Goal: Task Accomplishment & Management: Complete application form

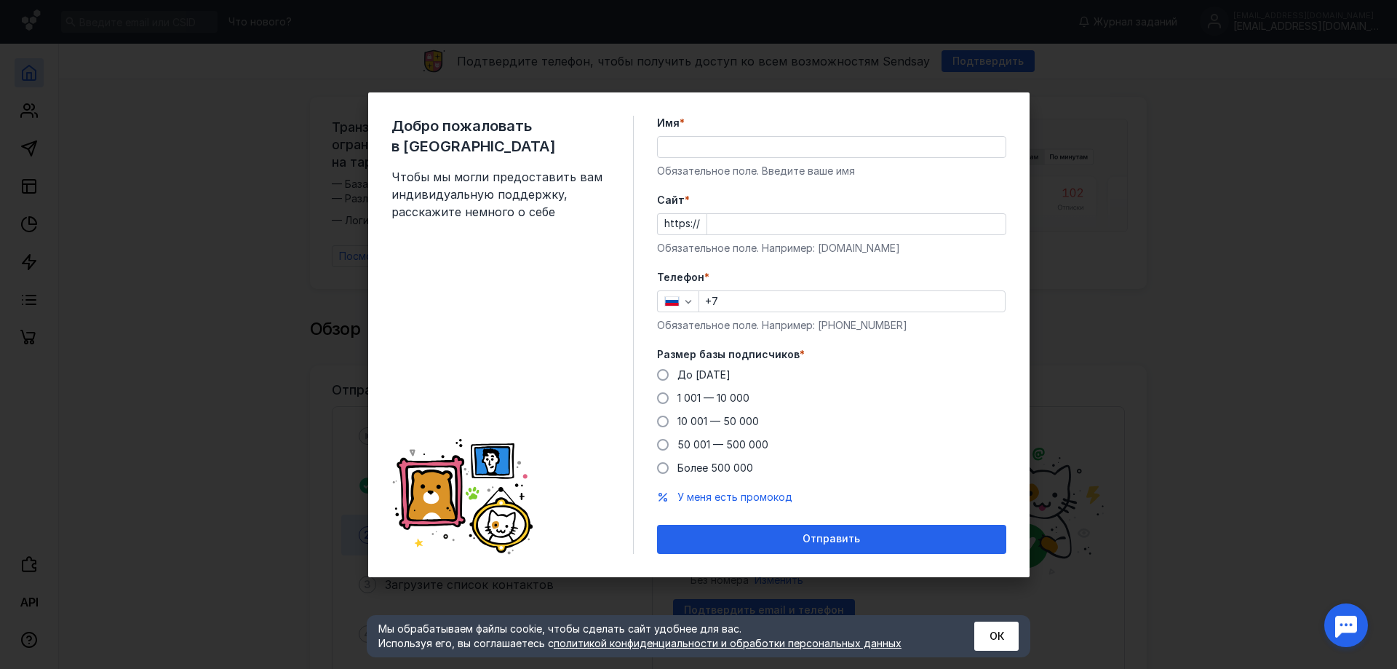
drag, startPoint x: 717, startPoint y: 112, endPoint x: 780, endPoint y: 183, distance: 95.3
click at [683, 129] on div "Добро пожаловать в Sendsay Чтобы мы могли предоставить вам индивидуальную подде…" at bounding box center [698, 334] width 661 height 485
click at [988, 641] on button "ОК" at bounding box center [996, 635] width 44 height 29
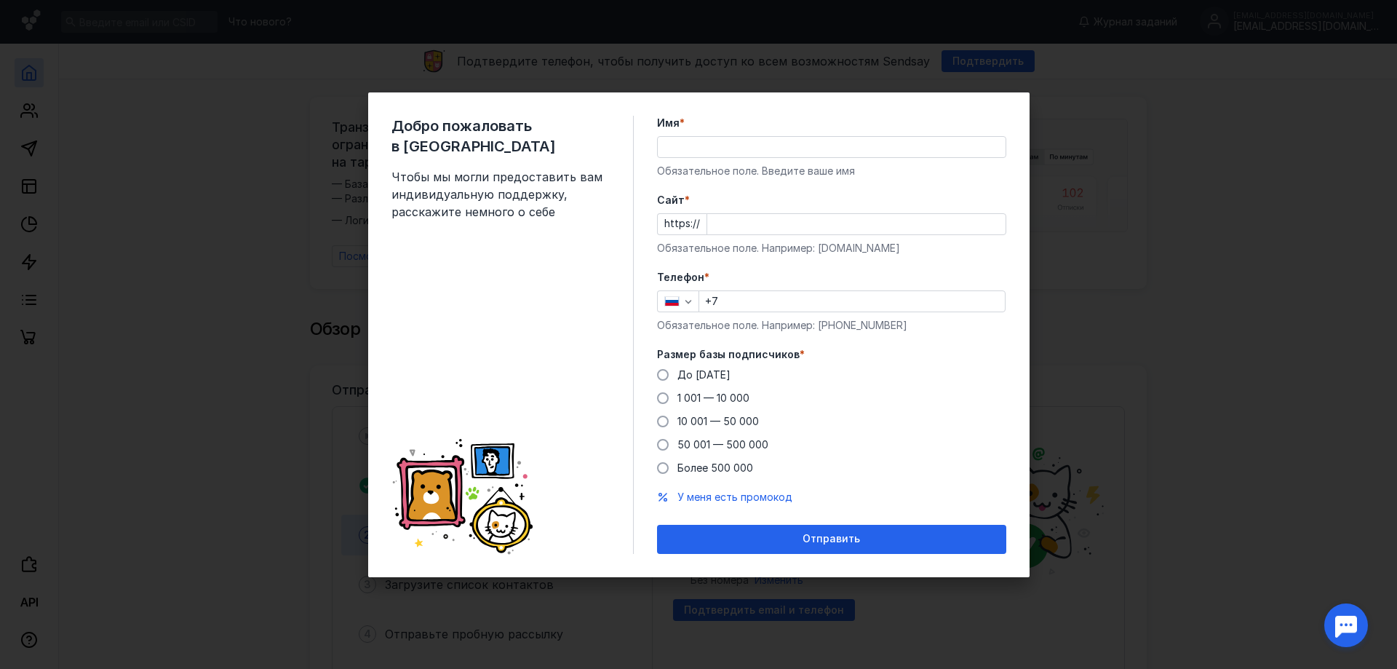
click at [1272, 517] on div "Добро пожаловать в Sendsay Чтобы мы могли предоставить вам индивидуальную подде…" at bounding box center [698, 334] width 1397 height 669
click at [1249, 375] on div "Добро пожаловать в Sendsay Чтобы мы могли предоставить вам индивидуальную подде…" at bounding box center [698, 334] width 1397 height 669
click at [551, 168] on span "Чтобы мы могли предоставить вам индивидуальную поддержку, расскажите немного о …" at bounding box center [500, 194] width 218 height 52
click at [203, 182] on div "Добро пожаловать в Sendsay Чтобы мы могли предоставить вам индивидуальную подде…" at bounding box center [698, 334] width 1397 height 669
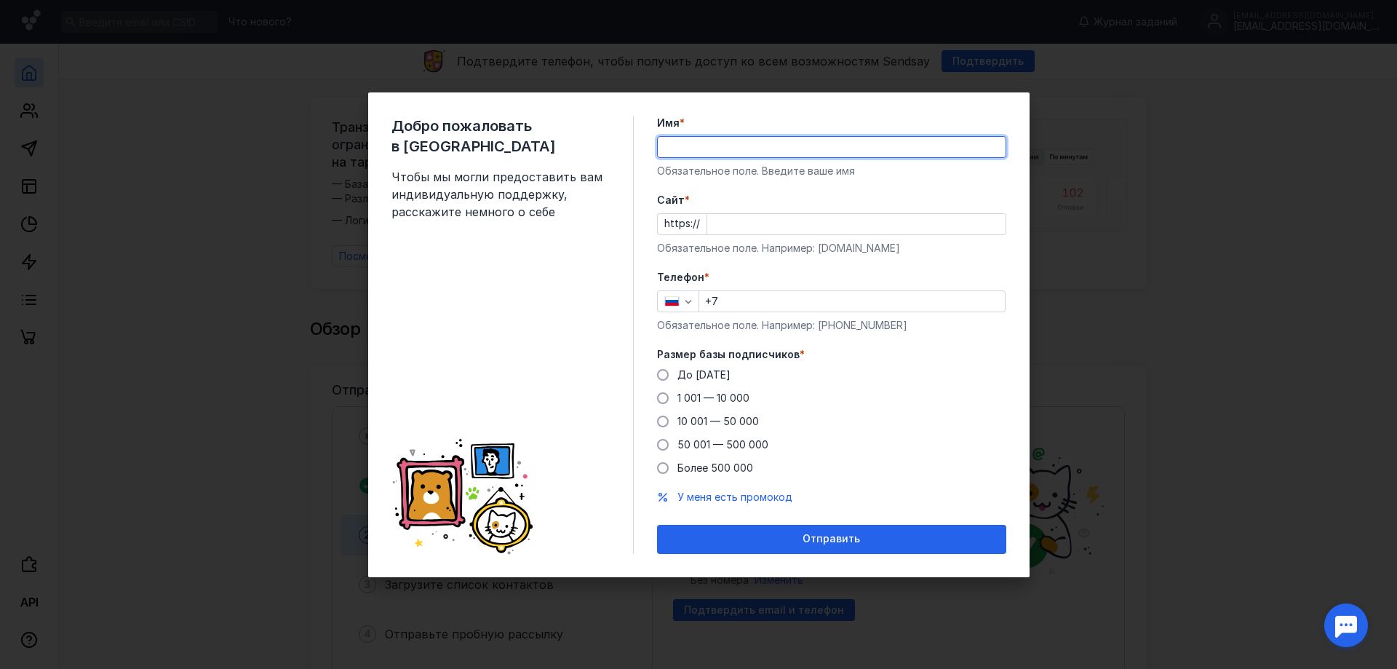
click at [778, 146] on input "Имя *" at bounding box center [832, 147] width 348 height 20
type input "[PERSON_NAME]"
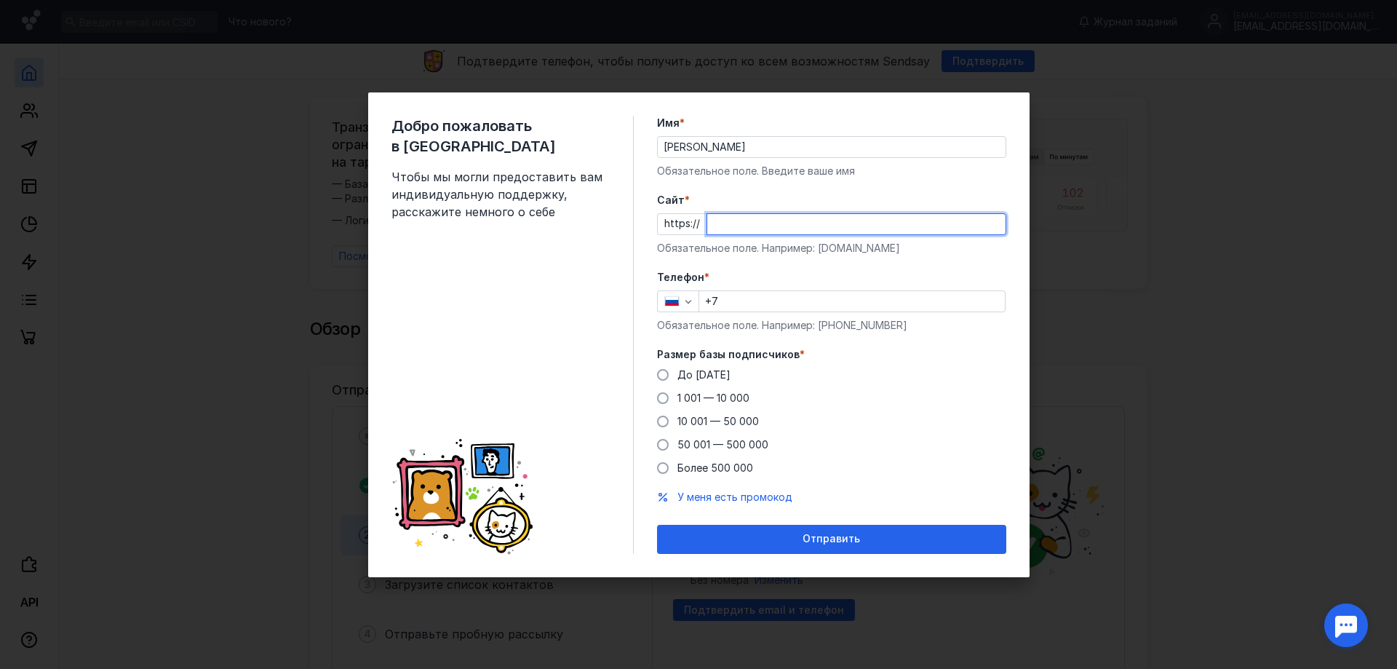
click at [787, 231] on input "Cайт *" at bounding box center [856, 224] width 298 height 20
click at [757, 296] on div "Телефон * +7 Обязательное поле. Например: [PHONE_NUMBER]" at bounding box center [831, 301] width 349 height 63
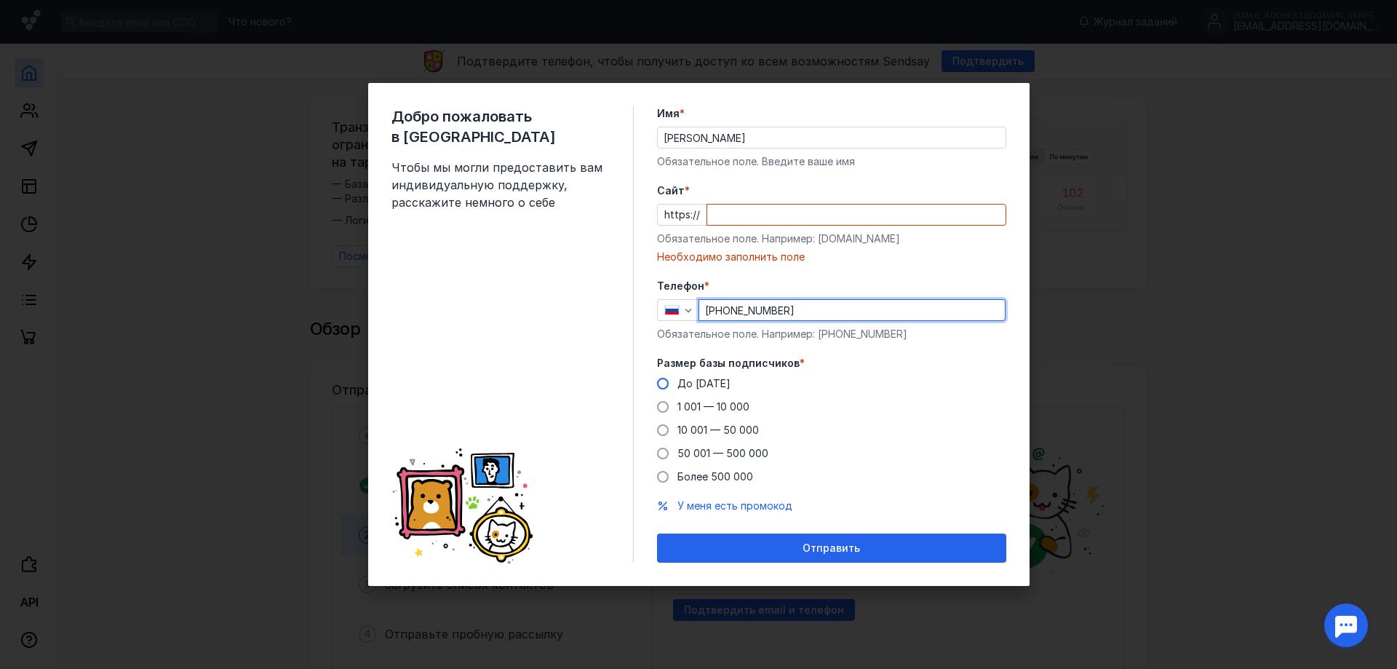
type input "[PHONE_NUMBER]"
click at [709, 381] on span "До [DATE]" at bounding box center [703, 383] width 53 height 12
click at [0, 0] on input "До [DATE]" at bounding box center [0, 0] width 0 height 0
click at [705, 379] on span "До [DATE]" at bounding box center [703, 383] width 53 height 12
click at [0, 0] on input "До [DATE]" at bounding box center [0, 0] width 0 height 0
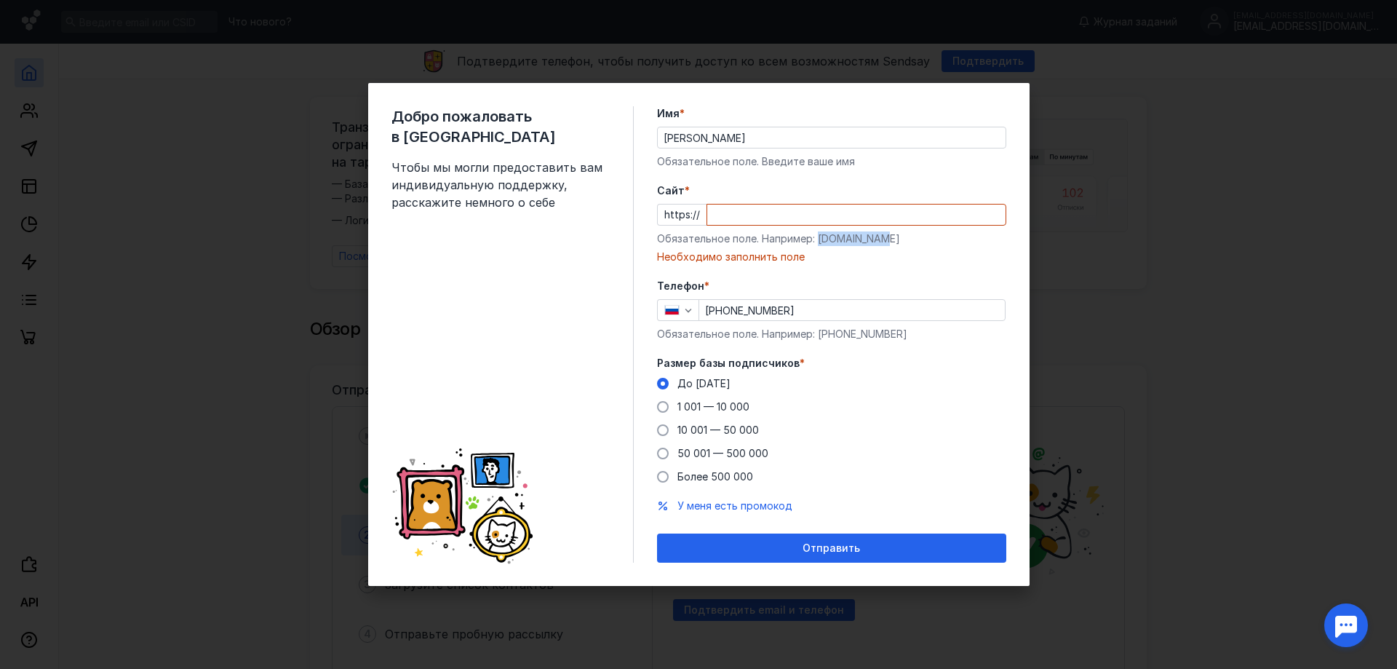
drag, startPoint x: 880, startPoint y: 239, endPoint x: 816, endPoint y: 241, distance: 63.3
click at [816, 241] on div "Обязательное поле. Например: [DOMAIN_NAME]" at bounding box center [831, 238] width 349 height 15
copy div "[DOMAIN_NAME]"
click at [774, 212] on input "Cайт *" at bounding box center [856, 214] width 298 height 20
paste input "[DOMAIN_NAME]"
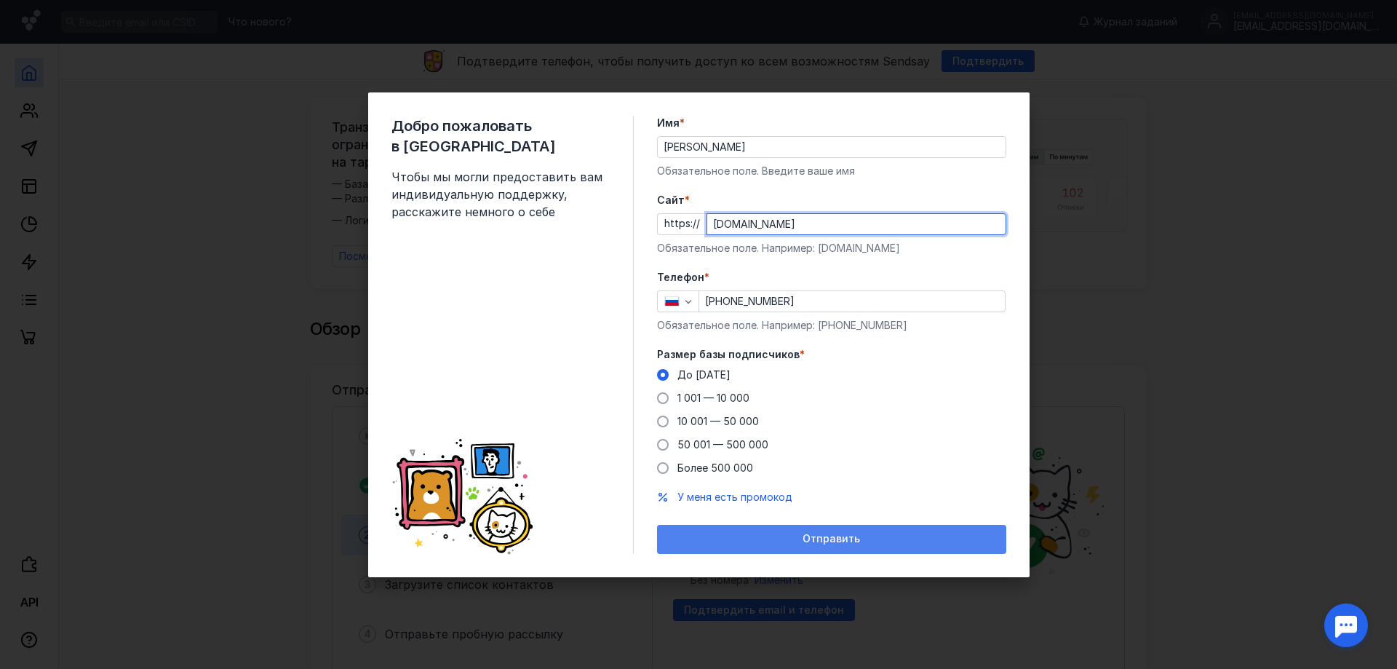
type input "[DOMAIN_NAME]"
click at [840, 541] on span "Отправить" at bounding box center [830, 539] width 57 height 12
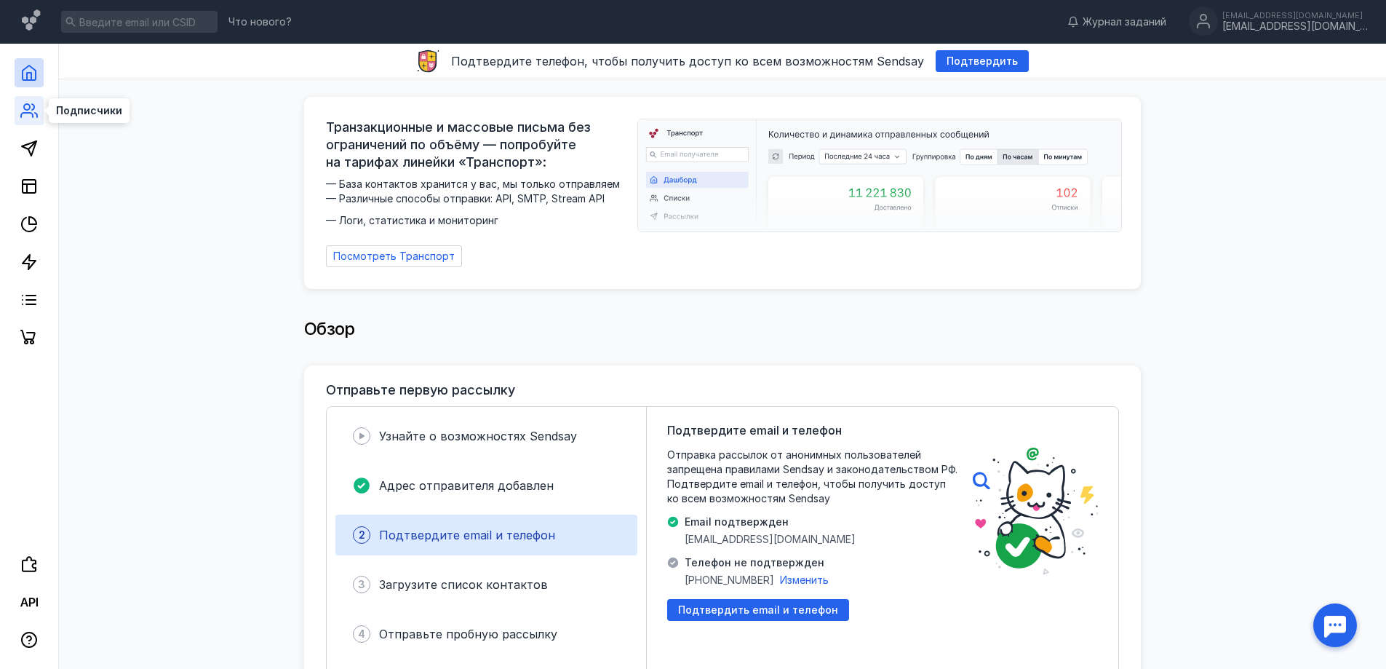
click at [37, 116] on icon at bounding box center [36, 115] width 2 height 4
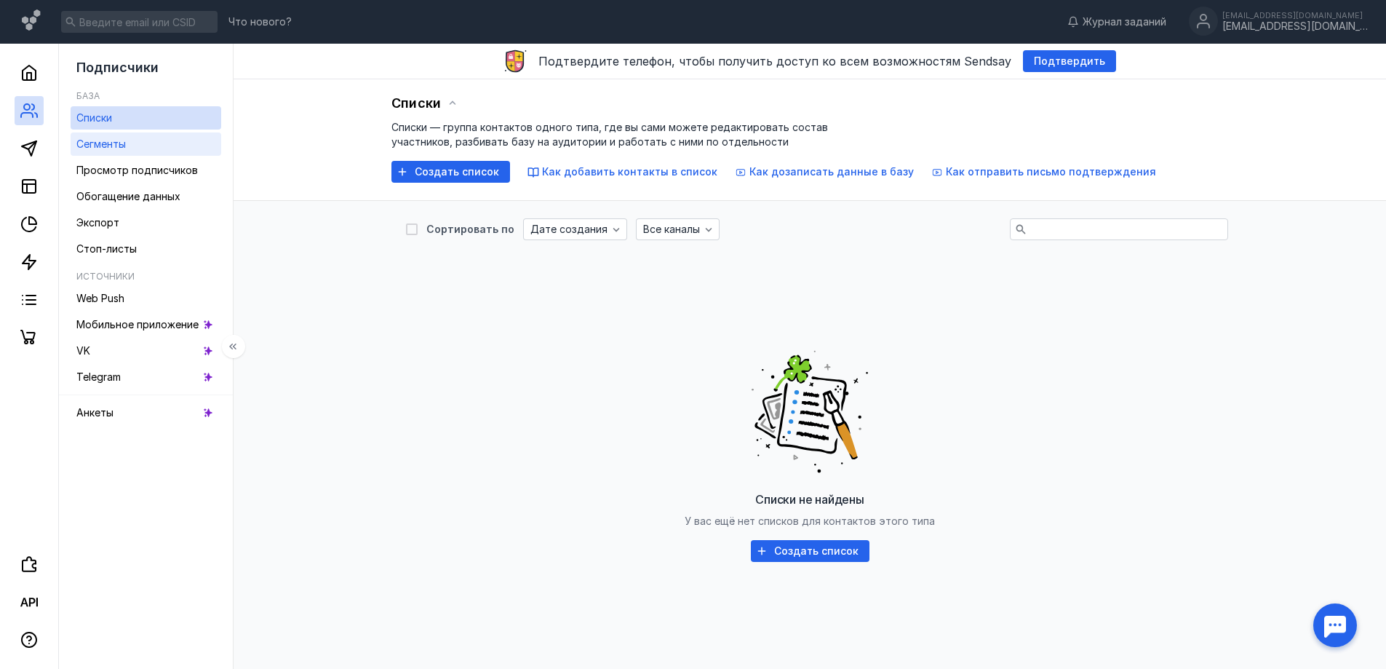
click at [136, 147] on link "Сегменты" at bounding box center [146, 143] width 151 height 23
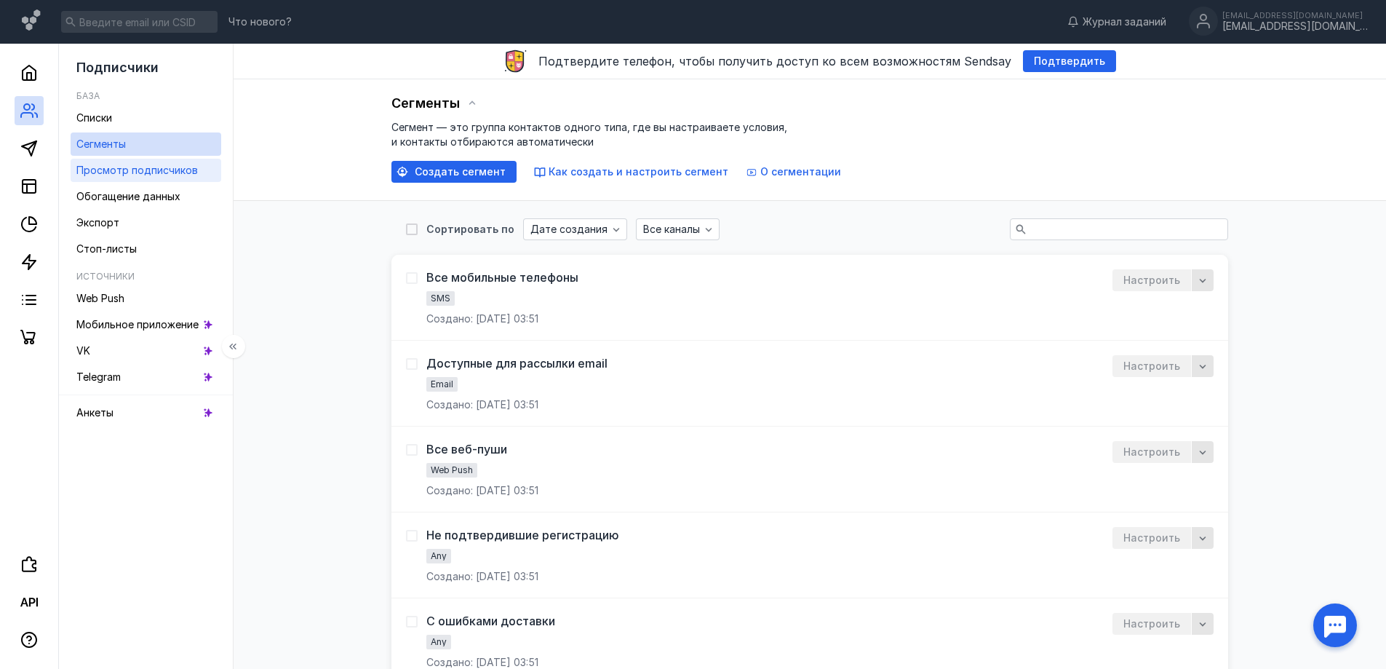
click at [143, 167] on span "Просмотр подписчиков" at bounding box center [136, 170] width 121 height 12
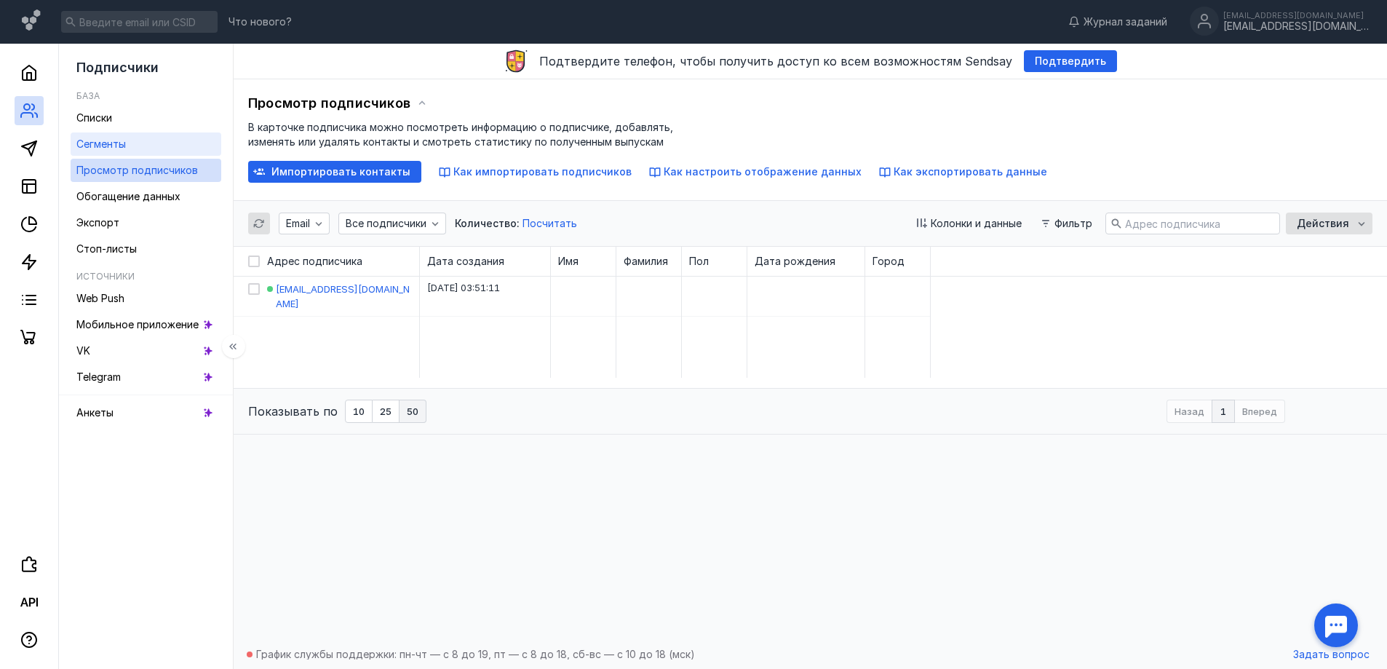
click at [143, 147] on link "Сегменты" at bounding box center [146, 143] width 151 height 23
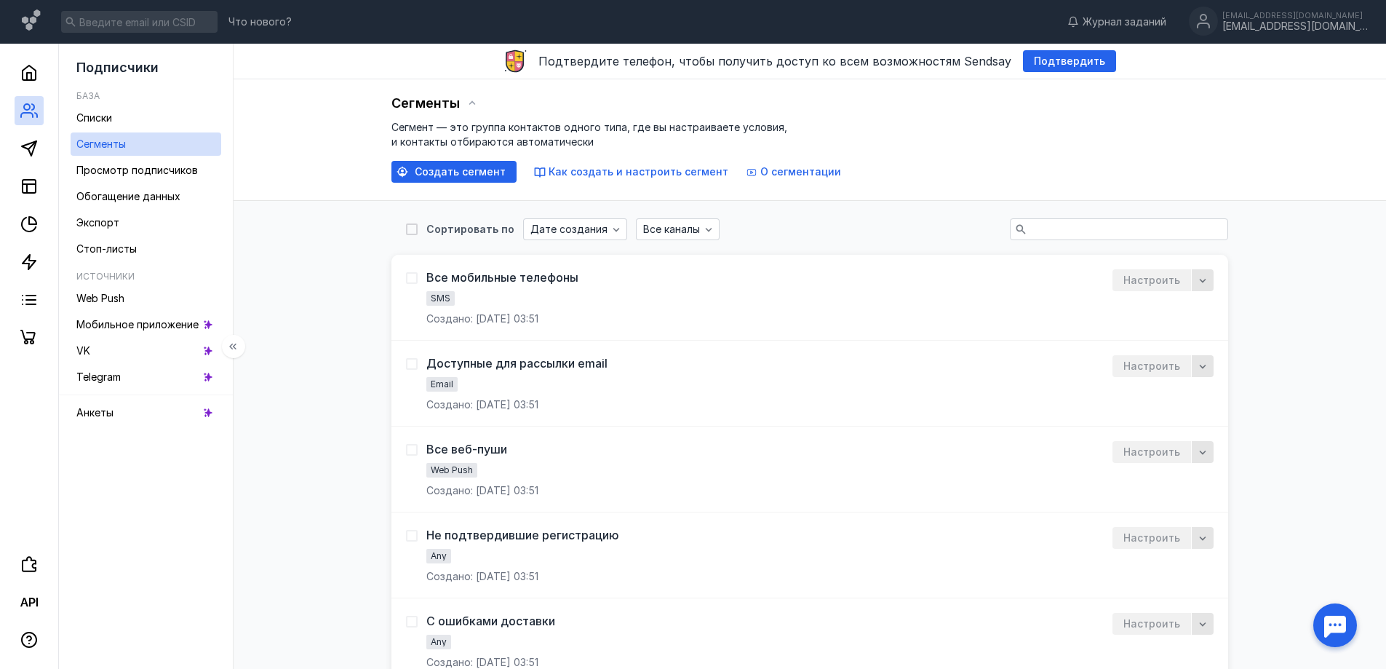
click at [143, 144] on link "Сегменты" at bounding box center [146, 143] width 151 height 23
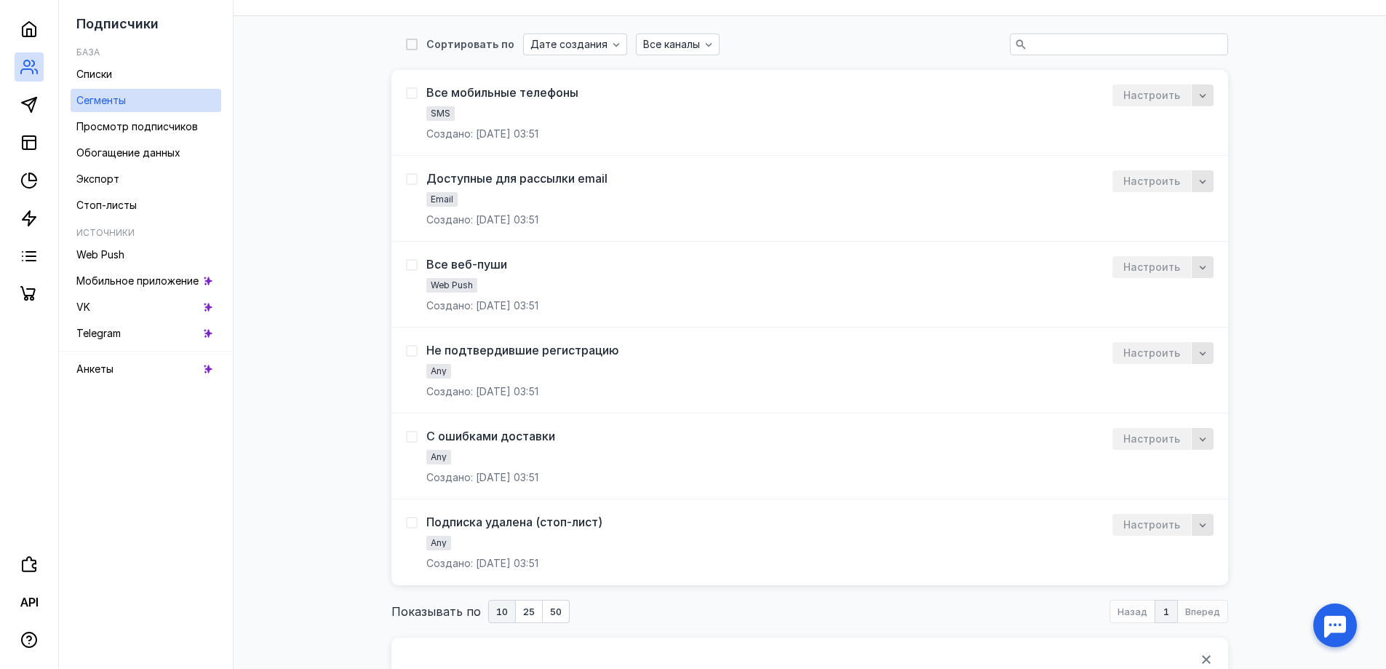
scroll to position [218, 0]
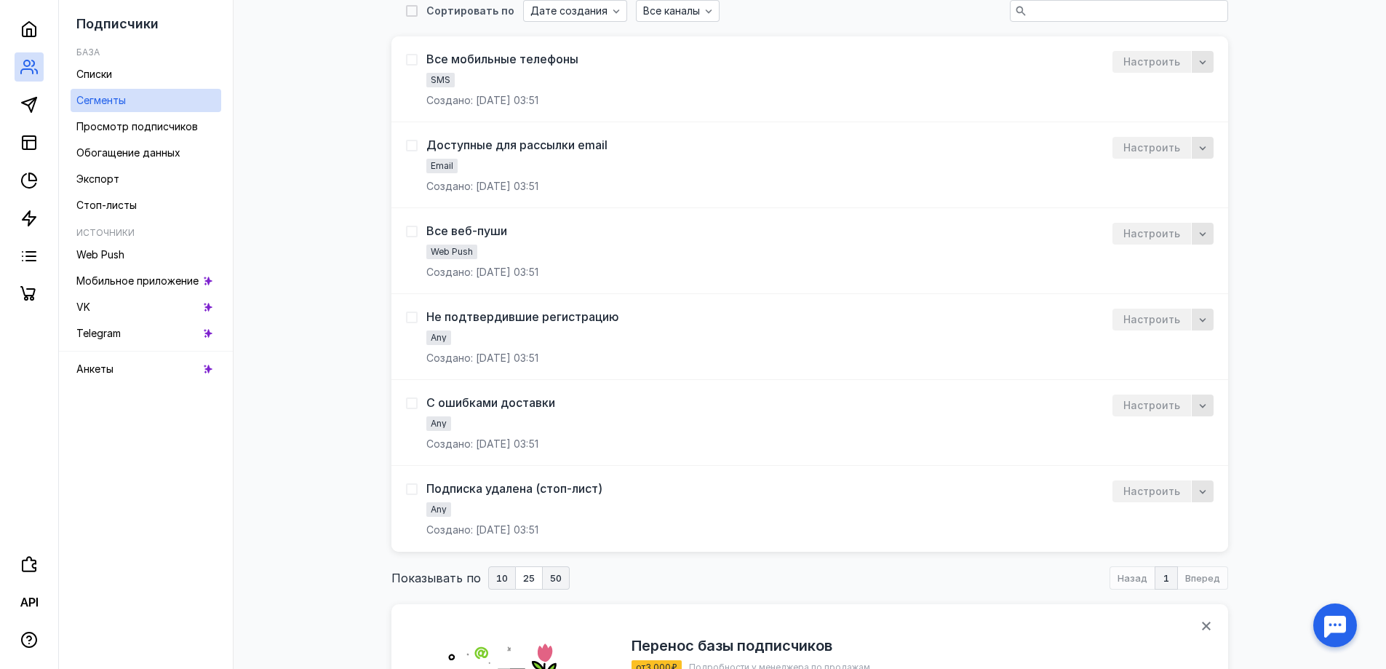
click at [555, 575] on span "50" at bounding box center [556, 577] width 12 height 9
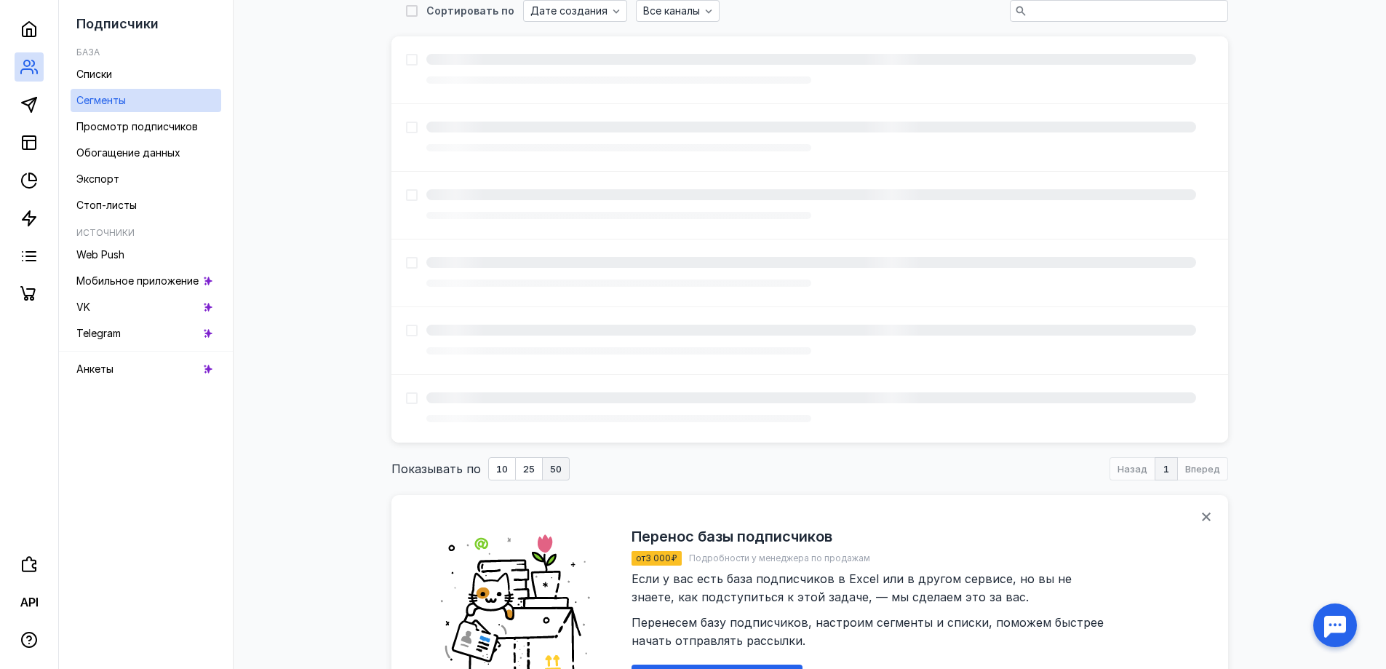
scroll to position [157, 0]
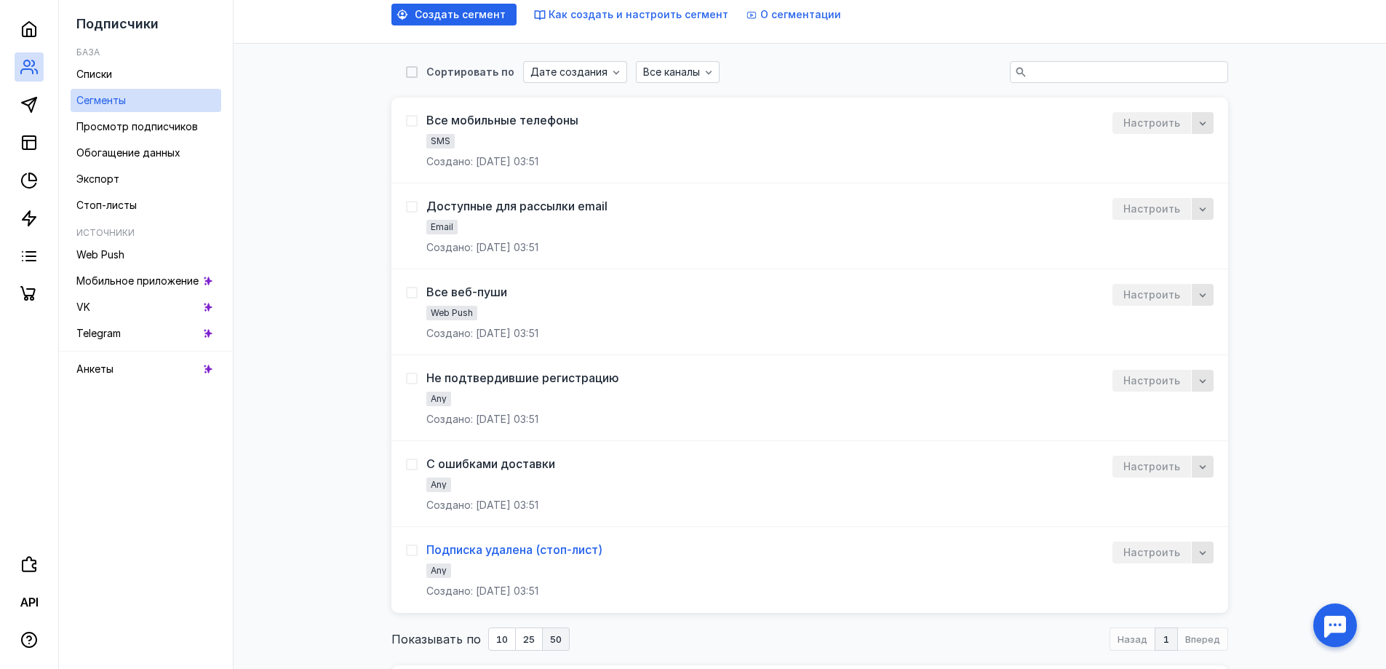
click at [551, 551] on div "Подписка удалена (стоп-лист)" at bounding box center [514, 549] width 176 height 15
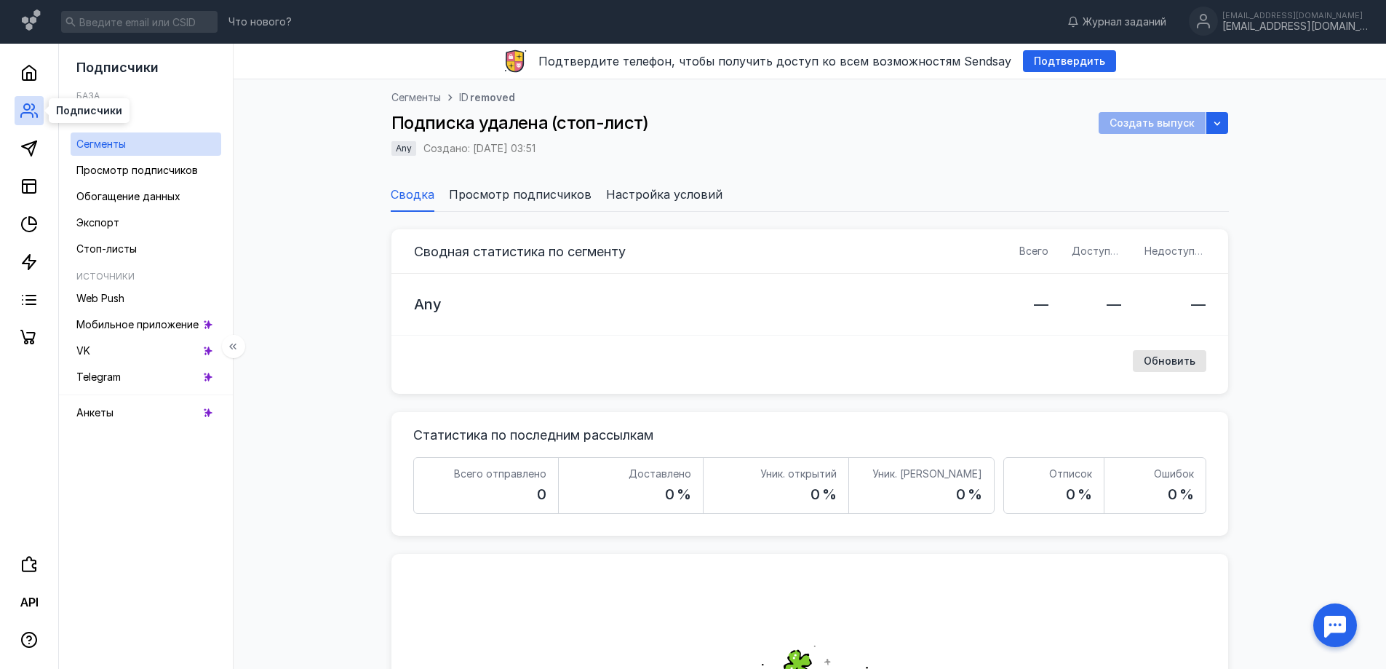
click at [27, 104] on circle at bounding box center [27, 107] width 6 height 6
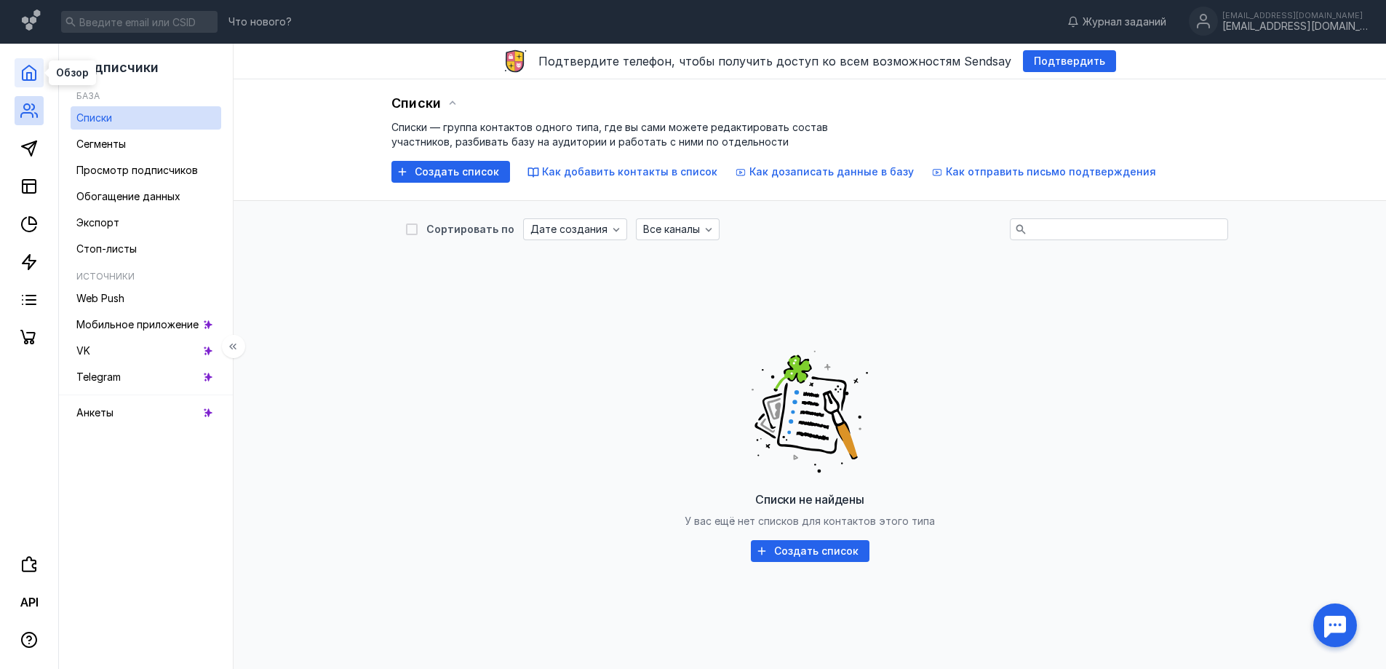
click at [23, 74] on icon at bounding box center [29, 72] width 13 height 15
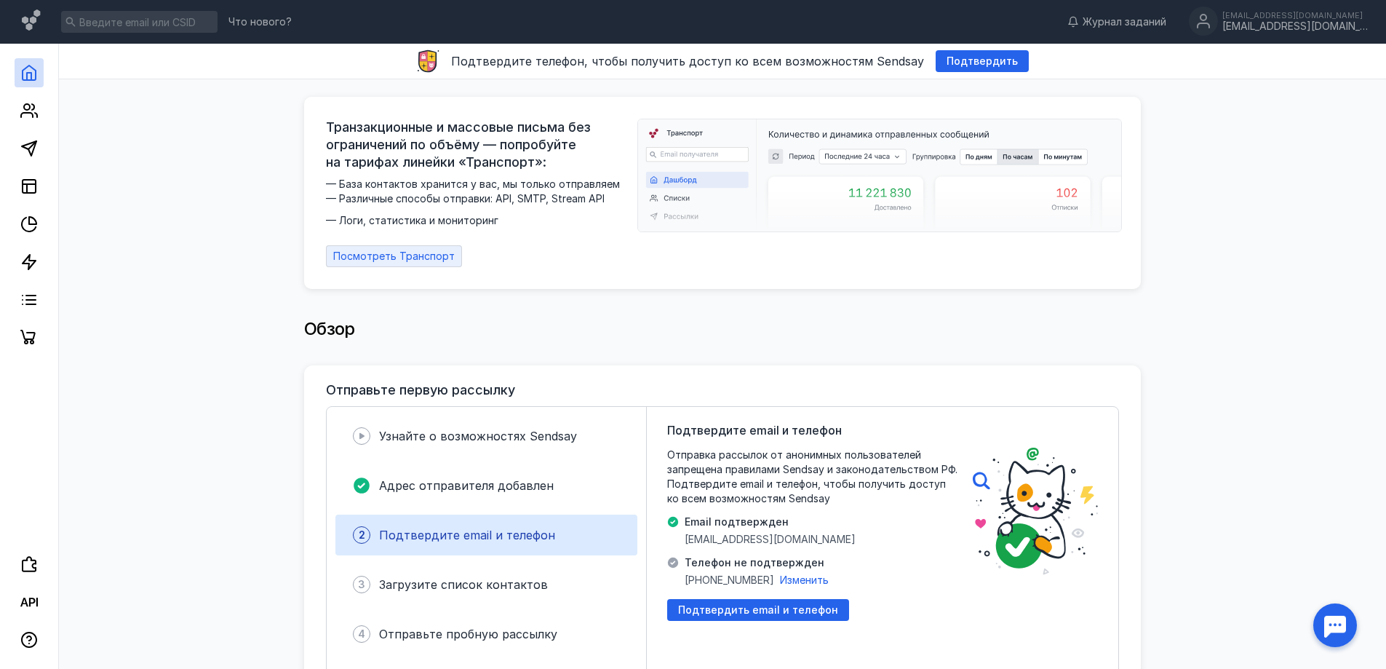
click at [391, 251] on span "Посмотреть Транспорт" at bounding box center [393, 256] width 121 height 12
